Goal: Information Seeking & Learning: Find specific fact

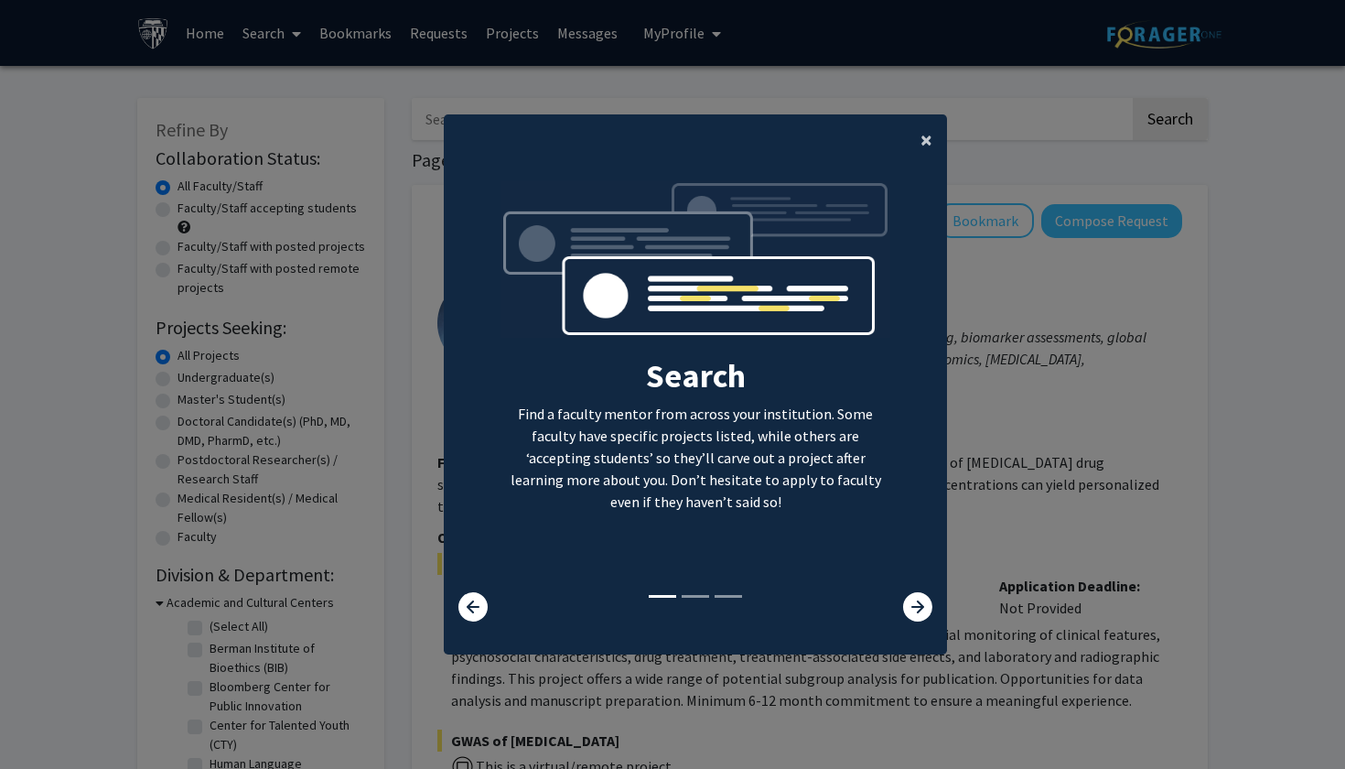
click at [923, 125] on span "×" at bounding box center [927, 139] width 12 height 28
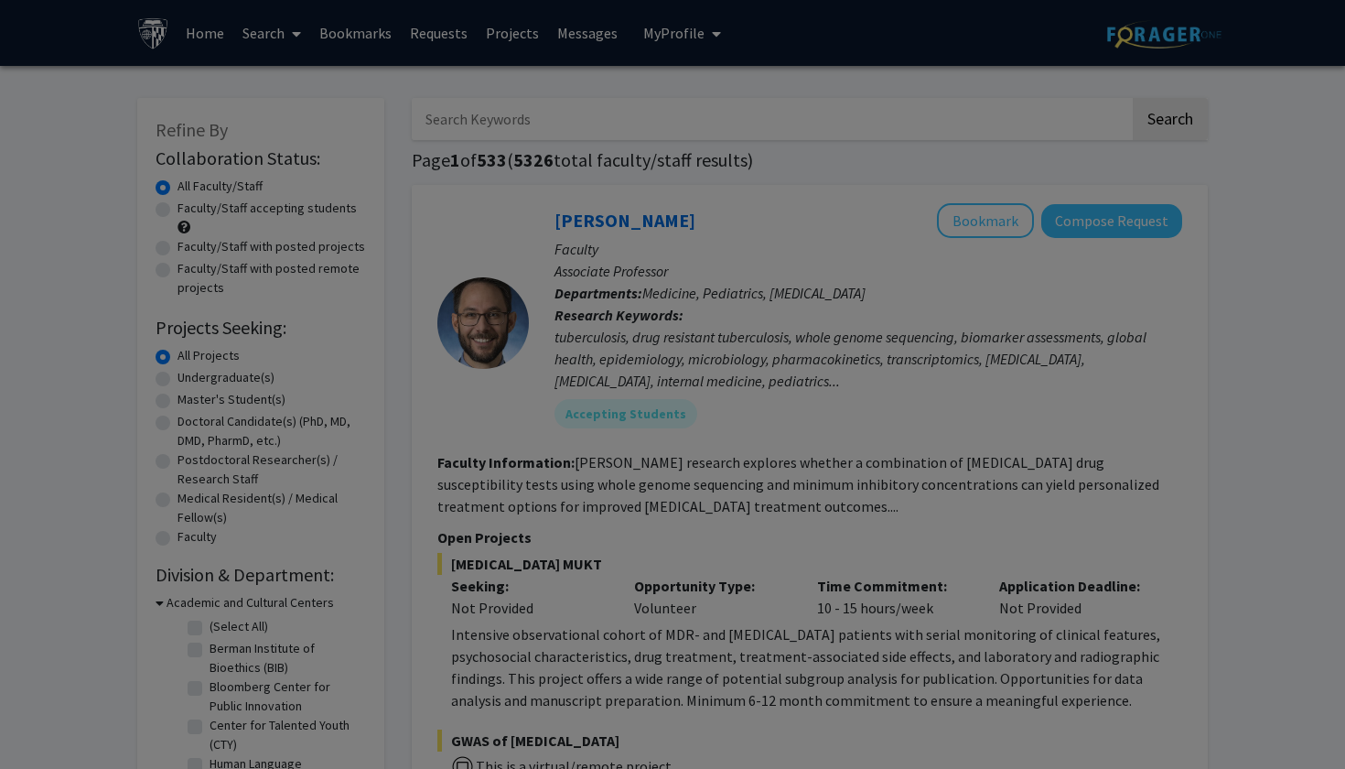
click at [924, 126] on div "Search Find a faculty mentor from across your institution. Some faculty have sp…" at bounding box center [696, 207] width 502 height 412
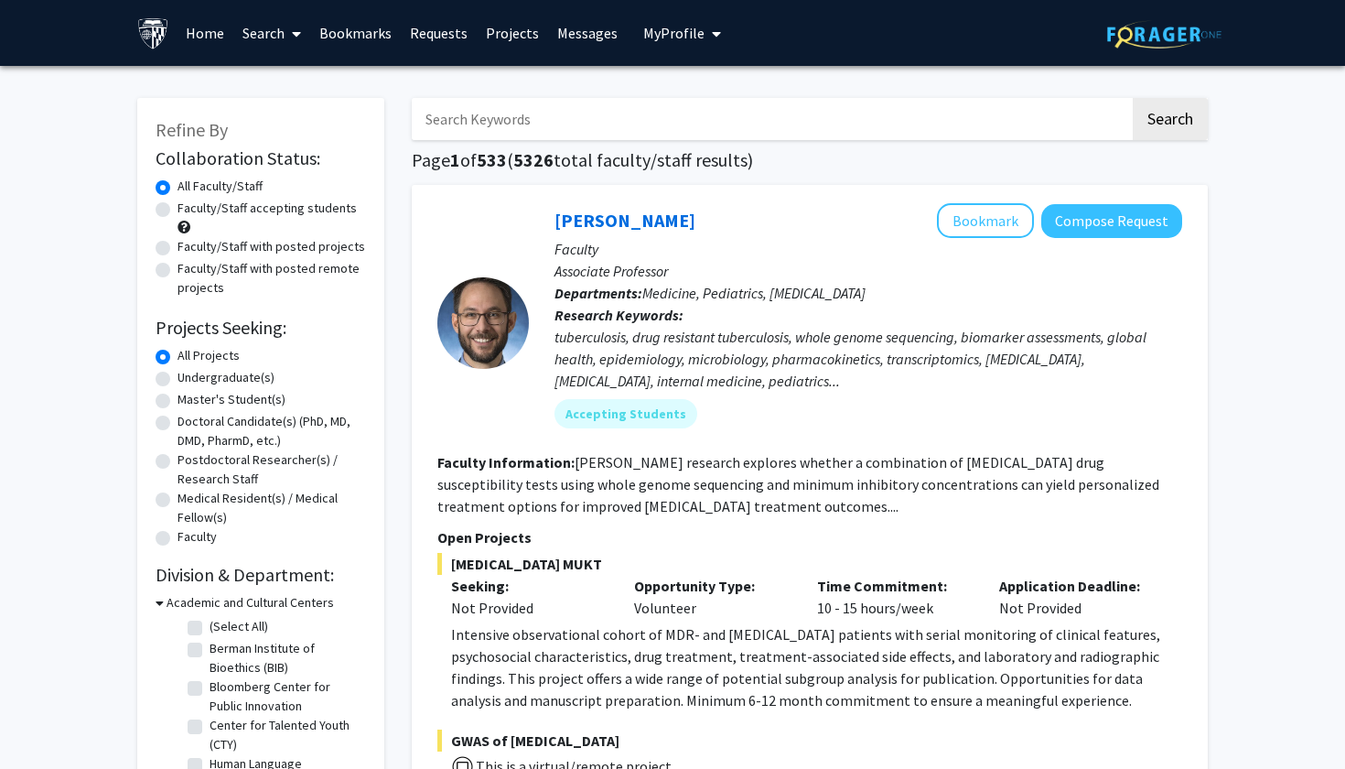
click at [178, 381] on label "Undergraduate(s)" at bounding box center [226, 377] width 97 height 19
click at [178, 380] on input "Undergraduate(s)" at bounding box center [184, 374] width 12 height 12
radio input "true"
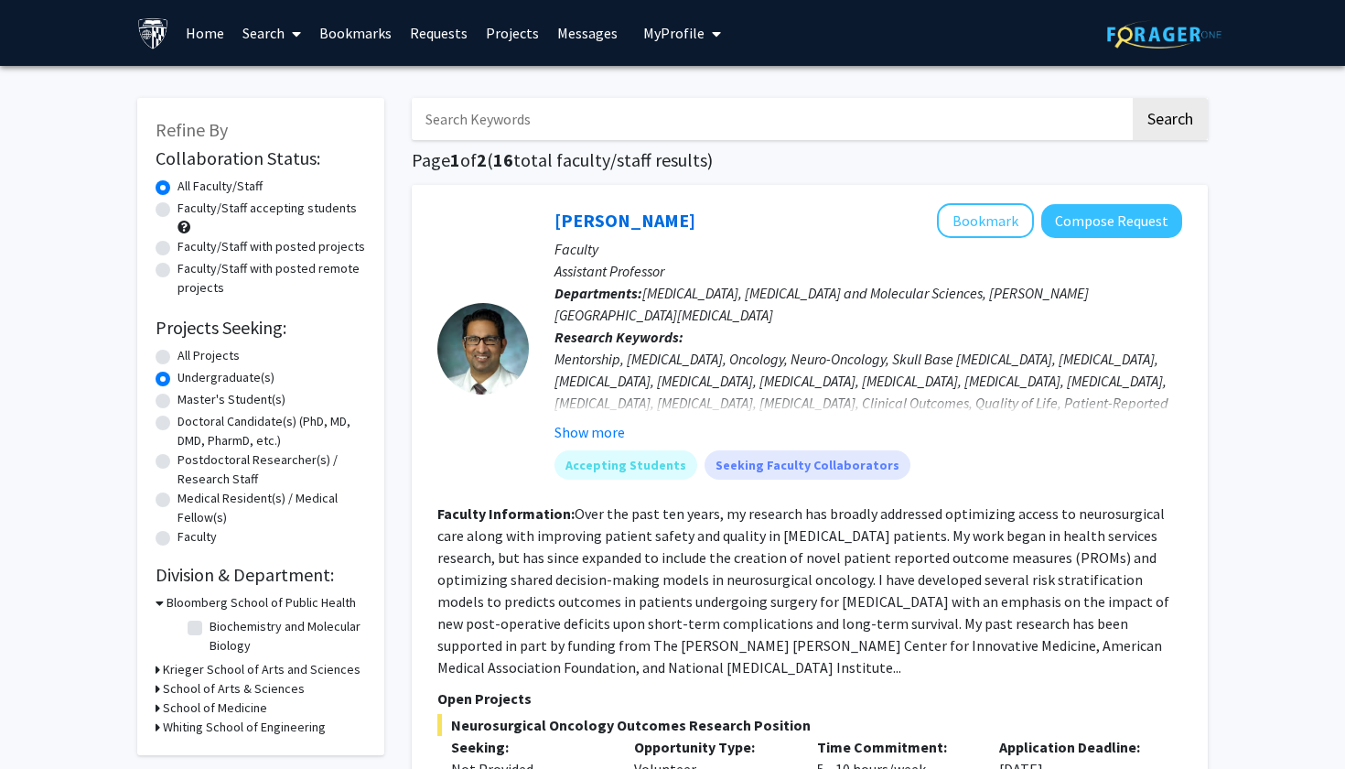
click at [178, 214] on label "Faculty/Staff accepting students" at bounding box center [267, 208] width 179 height 19
click at [178, 211] on input "Faculty/Staff accepting students" at bounding box center [184, 205] width 12 height 12
radio input "true"
click at [517, 130] on input "Search Keywords" at bounding box center [771, 119] width 718 height 42
type input "a"
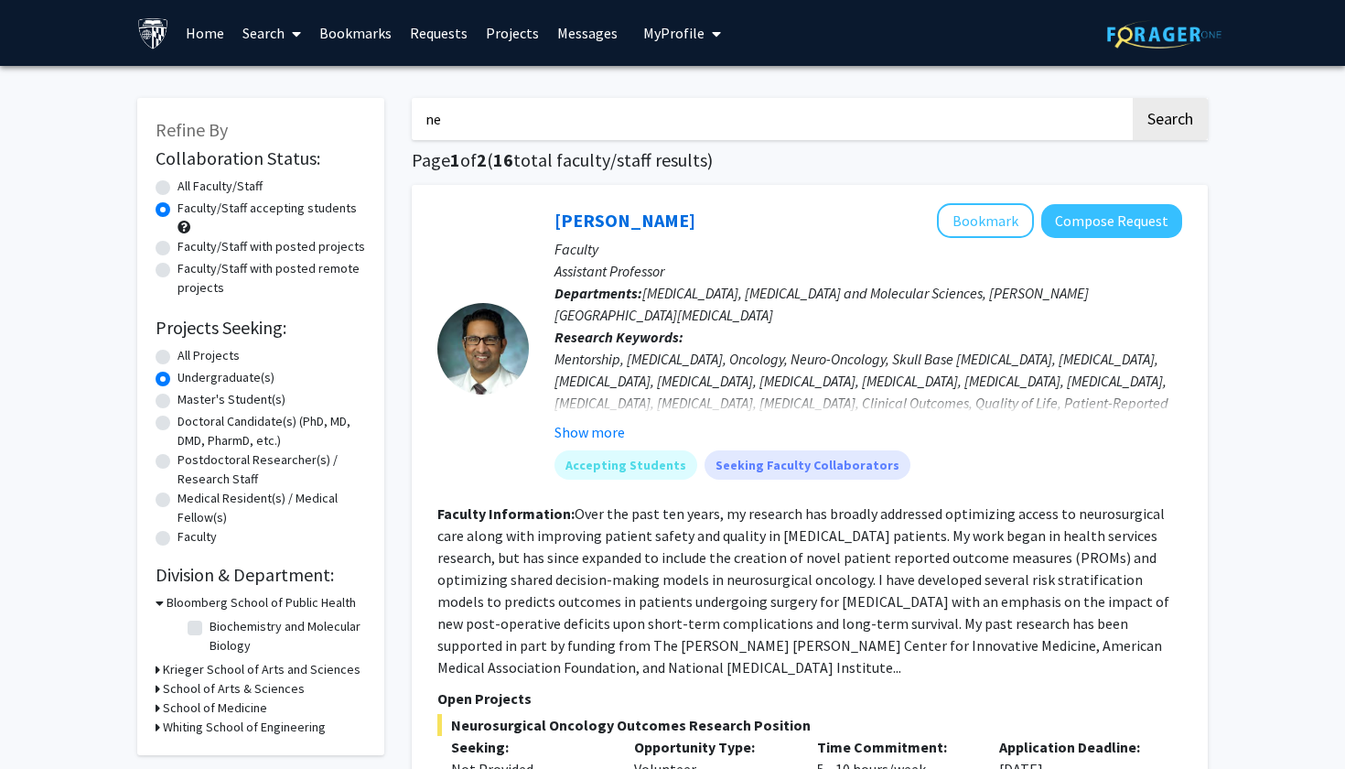
type input "n"
type input "[MEDICAL_DATA]"
click at [178, 190] on label "All Faculty/Staff" at bounding box center [220, 186] width 85 height 19
click at [178, 189] on input "All Faculty/Staff" at bounding box center [184, 183] width 12 height 12
radio input "true"
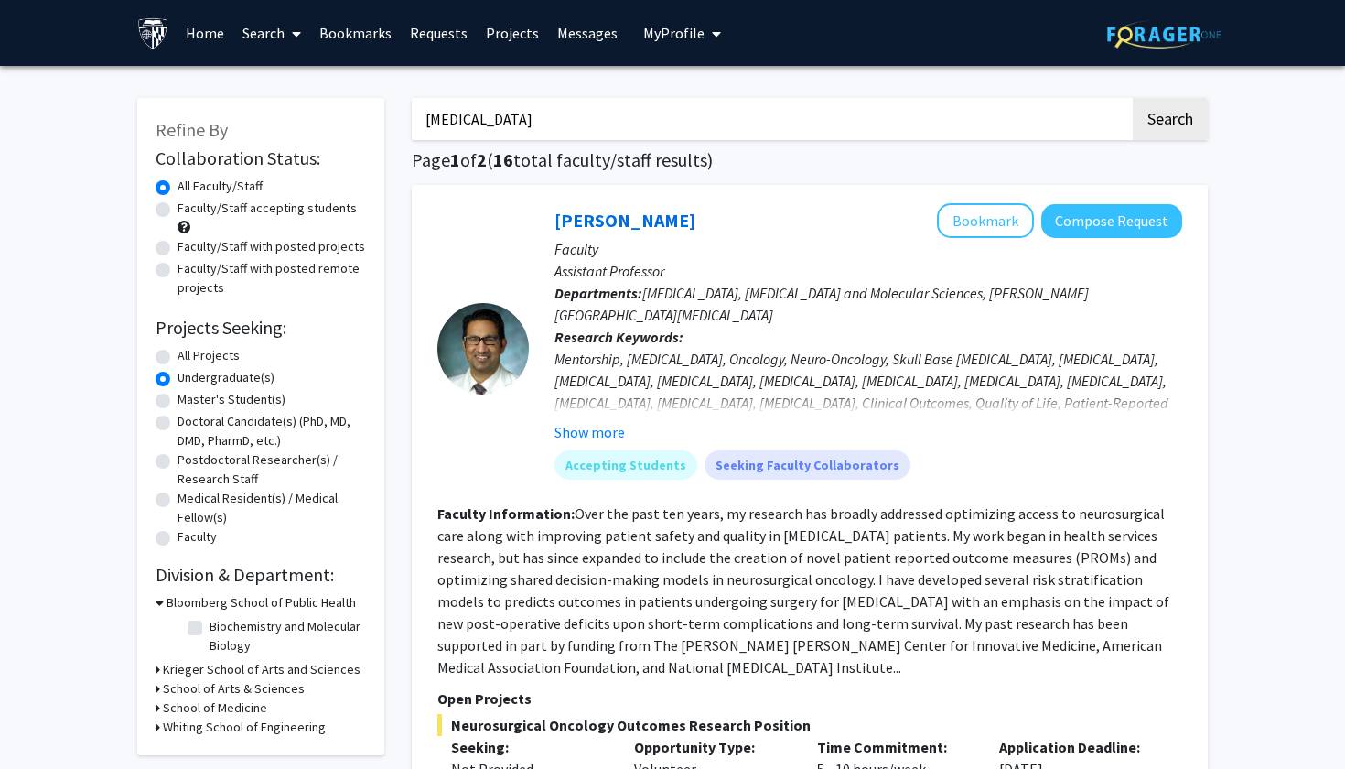
click at [562, 136] on input "[MEDICAL_DATA]" at bounding box center [771, 119] width 718 height 42
click at [1170, 122] on button "Search" at bounding box center [1170, 119] width 75 height 42
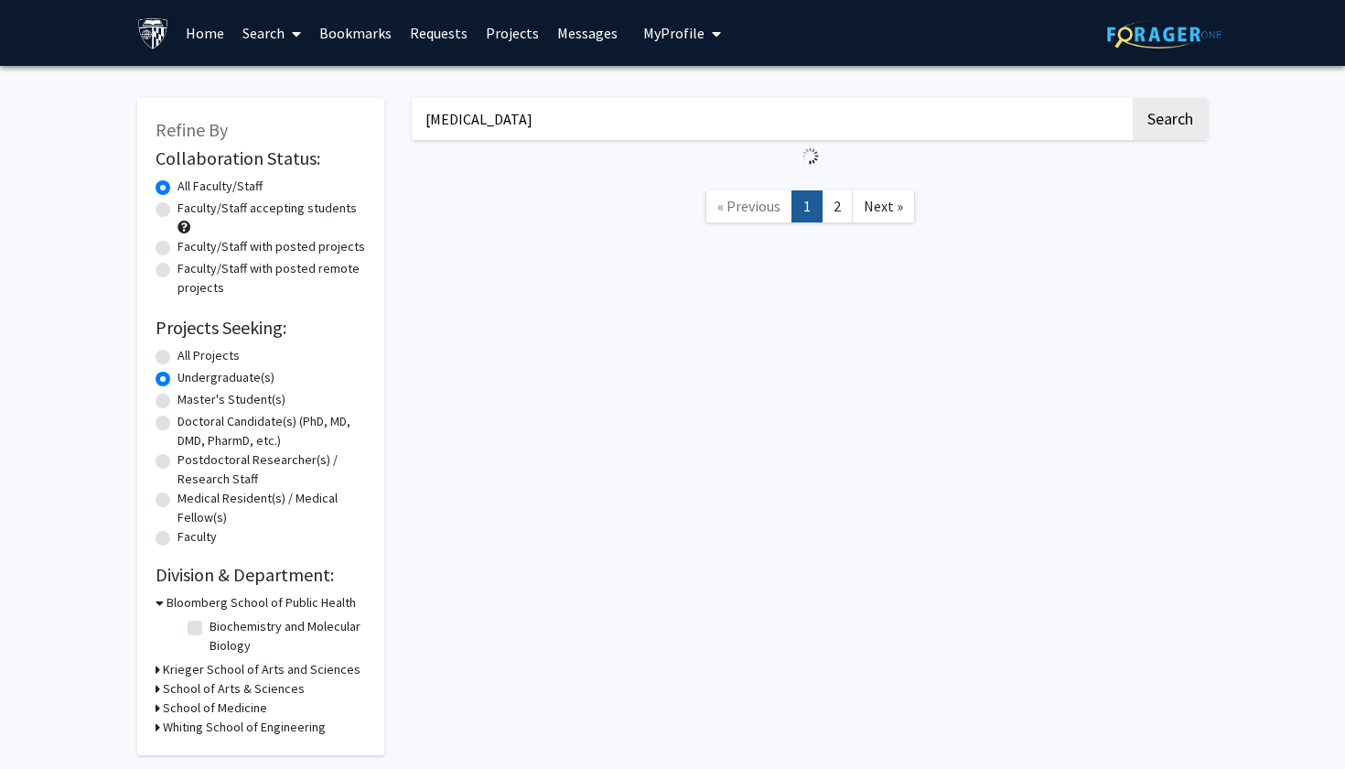
radio input "true"
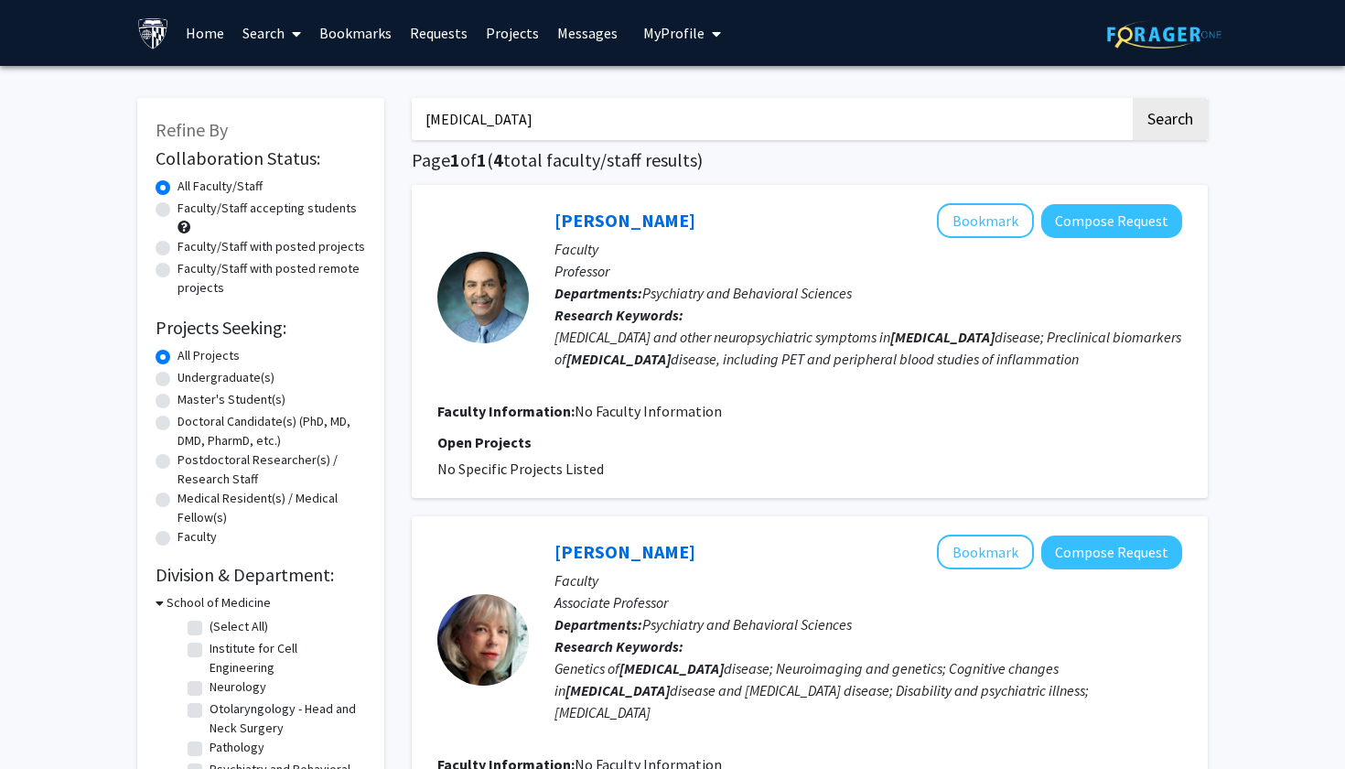
click at [502, 140] on input "[MEDICAL_DATA]" at bounding box center [771, 119] width 718 height 42
drag, startPoint x: 508, startPoint y: 135, endPoint x: 315, endPoint y: 136, distance: 193.1
type input "a"
type input "anesthesia"
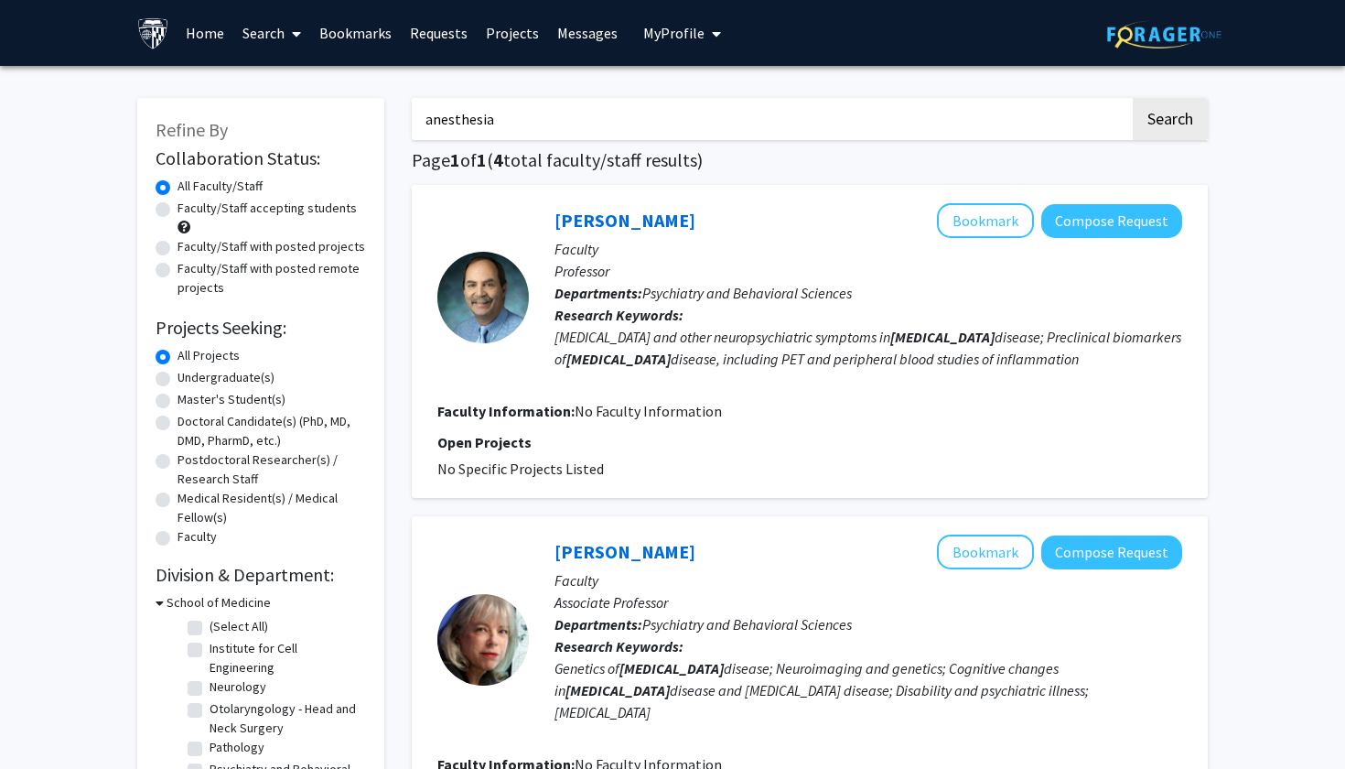
click at [1170, 122] on button "Search" at bounding box center [1170, 119] width 75 height 42
